Goal: Transaction & Acquisition: Obtain resource

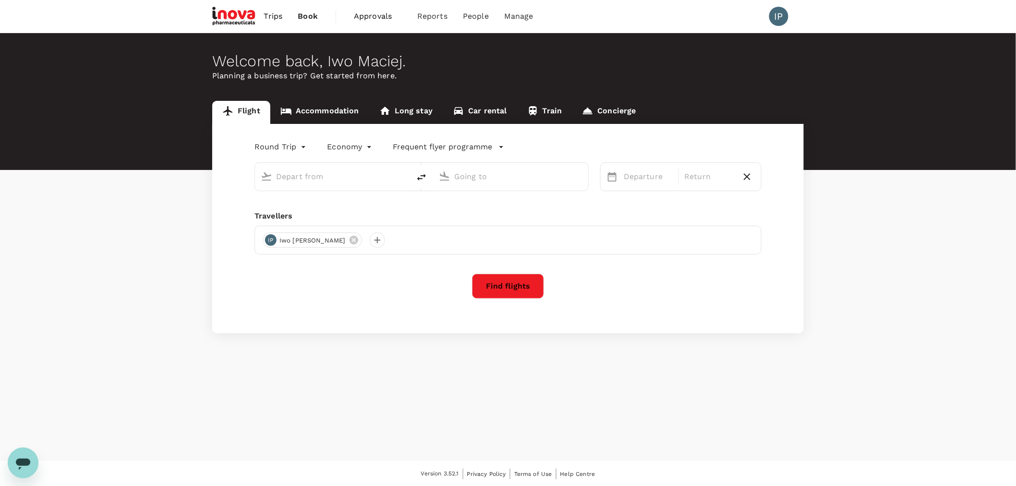
type input "Geneva Intl (GVA)"
type input "Munich (MUC)"
type input "Geneva Intl (GVA)"
type input "Munich (MUC)"
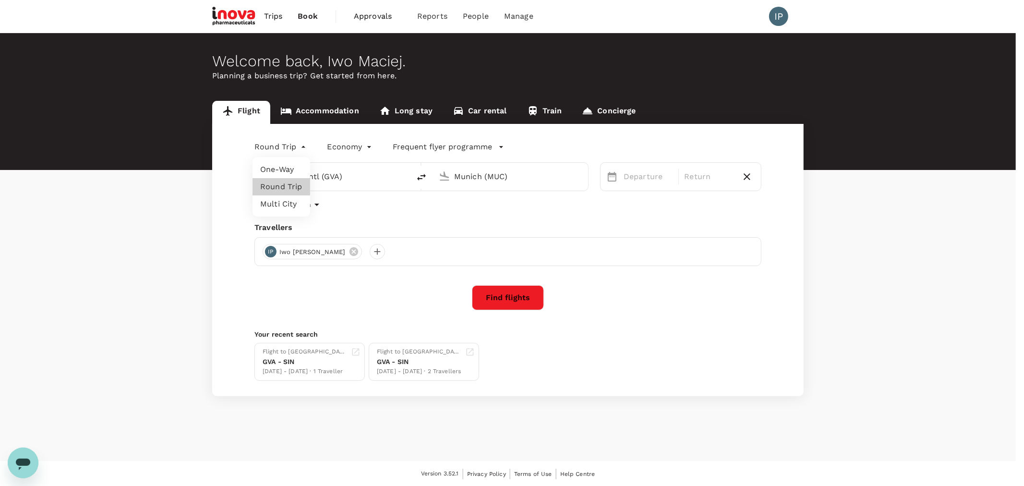
drag, startPoint x: 289, startPoint y: 147, endPoint x: 357, endPoint y: 140, distance: 68.5
click at [354, 144] on body "Trips Book Approvals 0 Reports People Manage IP Welcome back , Iwo [PERSON_NAME…" at bounding box center [512, 243] width 1024 height 487
click at [354, 128] on div at bounding box center [512, 243] width 1024 height 486
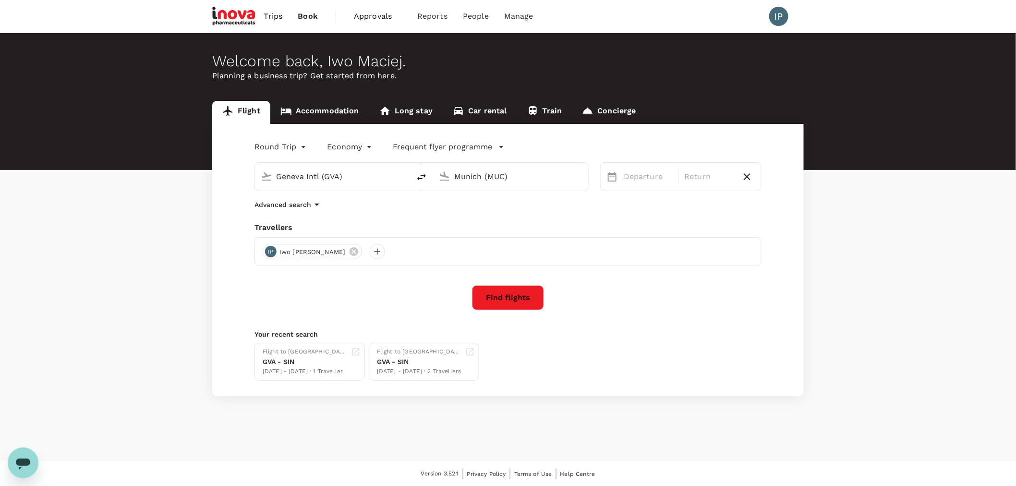
click at [271, 18] on span "Trips" at bounding box center [273, 17] width 19 height 12
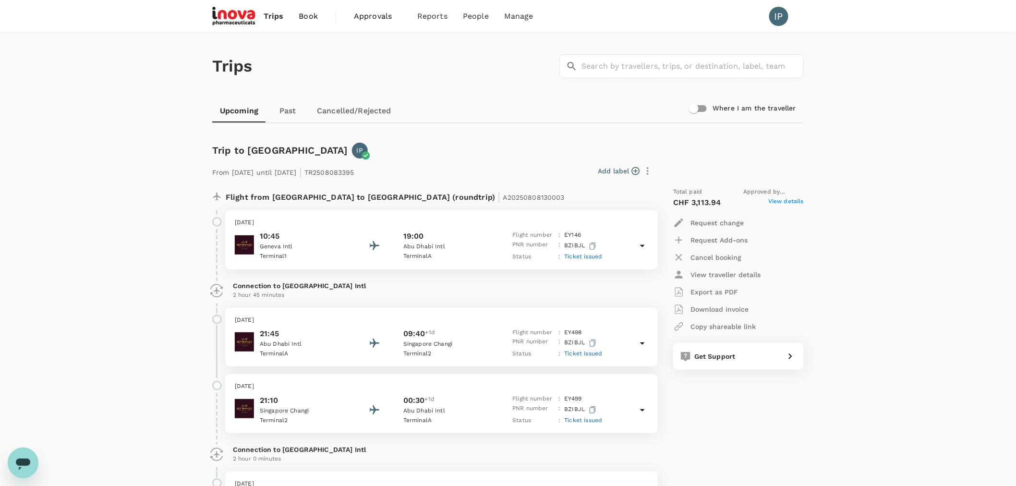
click at [290, 108] on link "Past" at bounding box center [287, 110] width 43 height 23
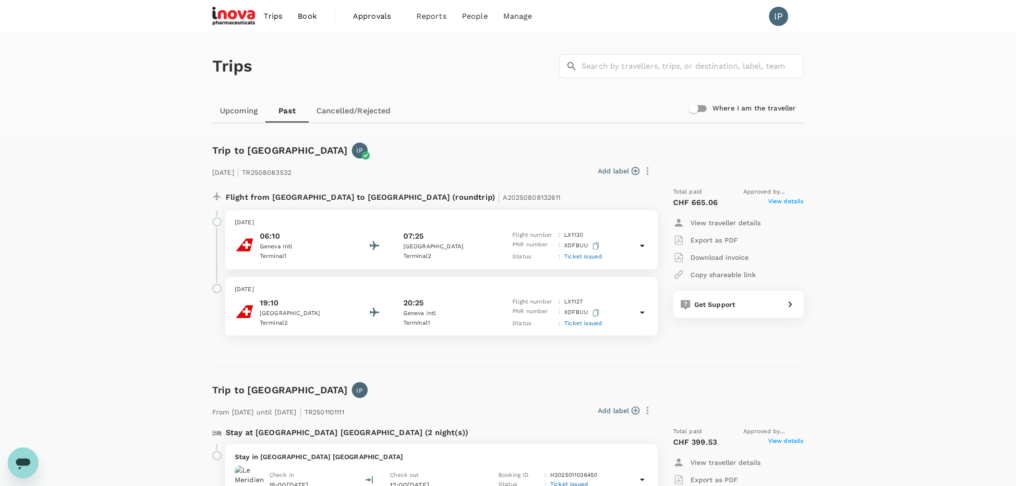
scroll to position [53, 0]
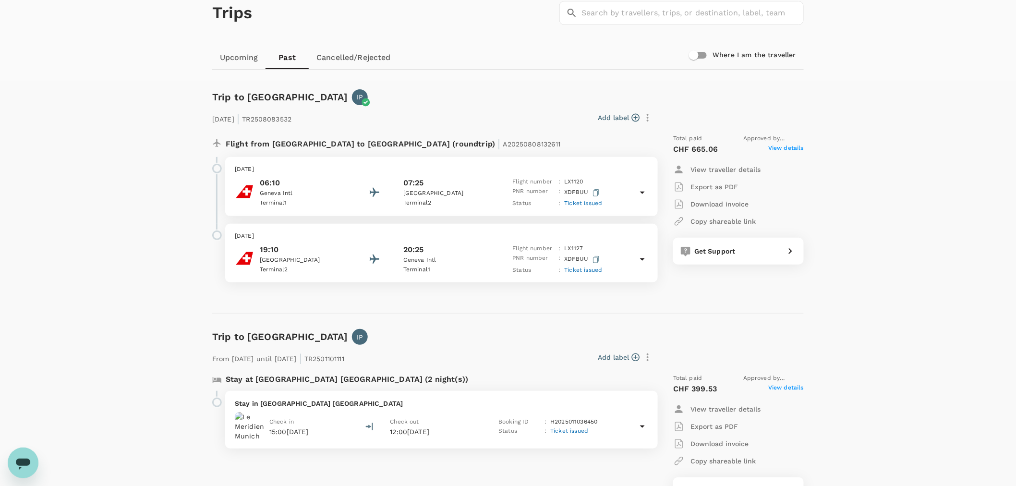
click at [488, 148] on span "View details" at bounding box center [786, 150] width 36 height 12
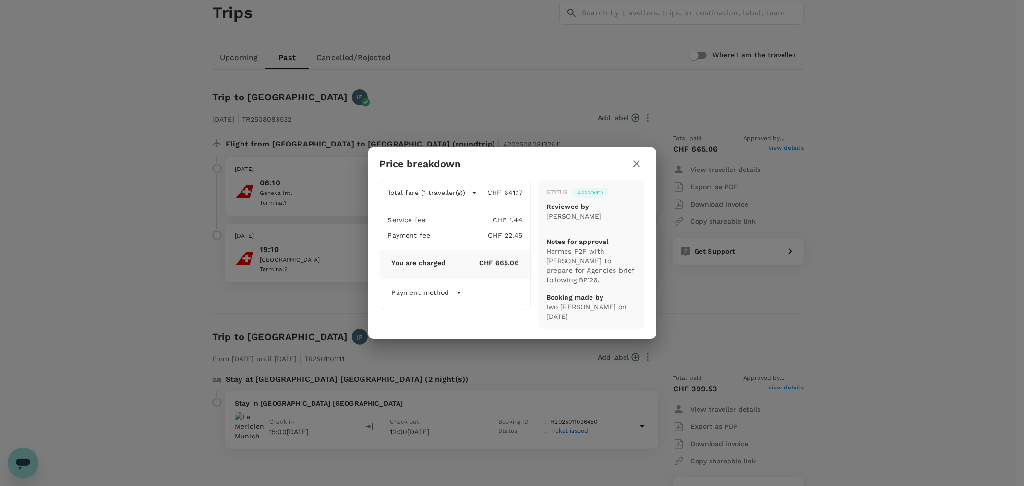
click at [488, 167] on icon "button" at bounding box center [637, 163] width 7 height 7
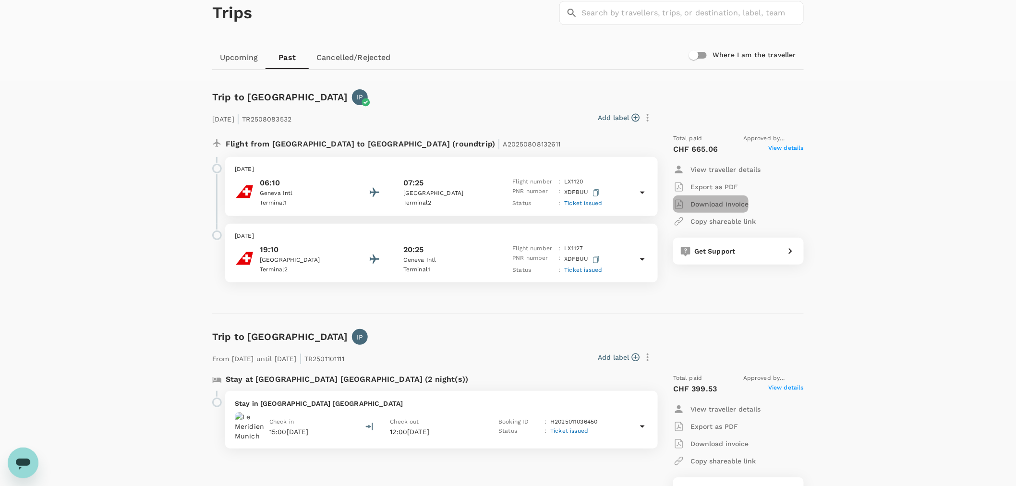
click at [488, 201] on p "Download invoice" at bounding box center [720, 204] width 58 height 10
click at [488, 200] on p "Download invoice" at bounding box center [720, 204] width 58 height 10
click at [488, 189] on div "Trips ​ ​ Upcoming Past Cancelled/Rejected Where I am the traveller Trip to [GE…" at bounding box center [508, 405] width 1016 height 850
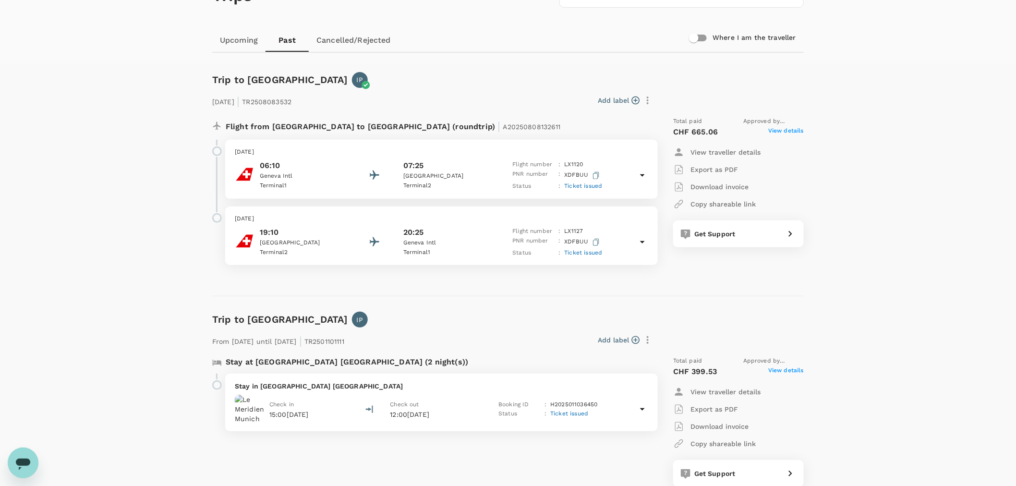
scroll to position [0, 0]
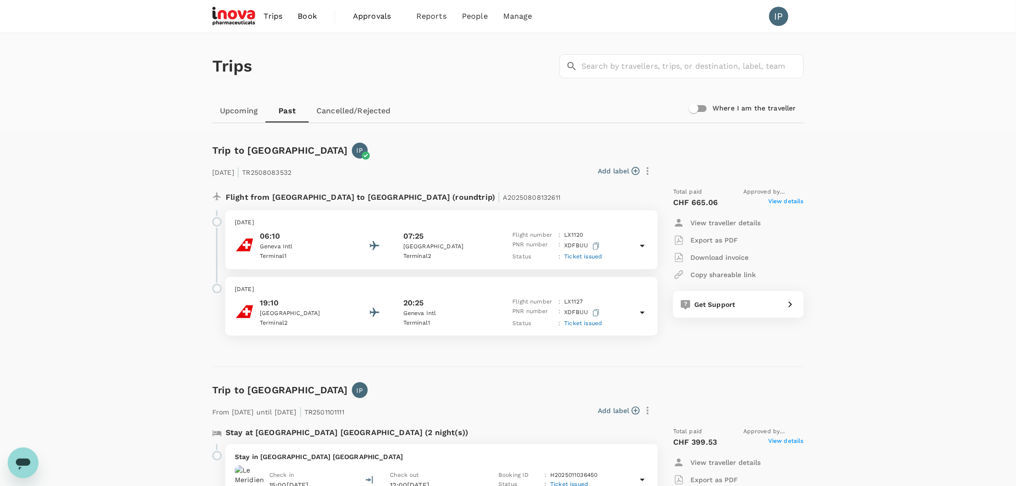
click at [237, 108] on link "Upcoming" at bounding box center [238, 110] width 53 height 23
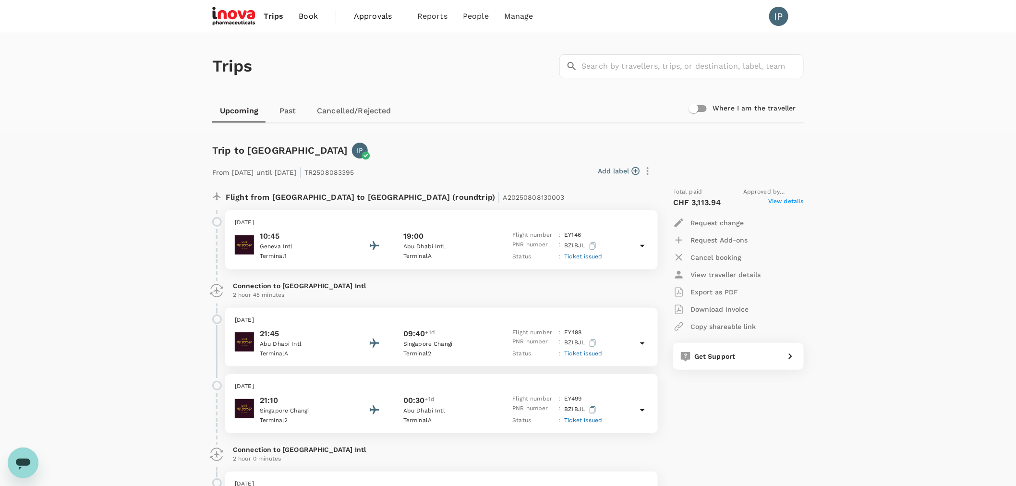
click at [488, 295] on p "Download invoice" at bounding box center [720, 310] width 58 height 10
click at [279, 229] on div "[DATE] 10:45 [GEOGRAPHIC_DATA] 1 19:00 [GEOGRAPHIC_DATA] A Flight number : EY 1…" at bounding box center [441, 239] width 433 height 59
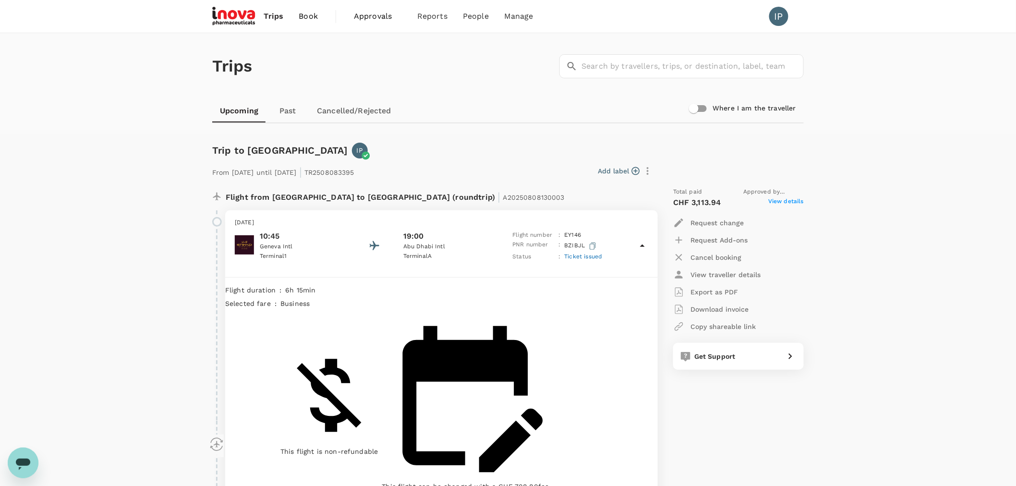
click at [234, 13] on img at bounding box center [234, 16] width 44 height 21
